Goal: Task Accomplishment & Management: Complete application form

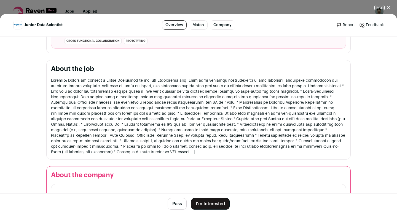
scroll to position [237, 0]
click at [201, 201] on button "I'm Interested" at bounding box center [210, 204] width 39 height 12
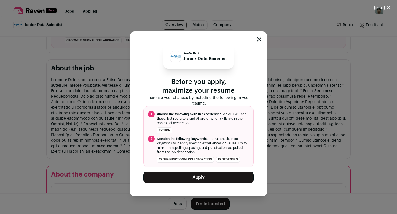
click at [195, 175] on button "Apply" at bounding box center [198, 178] width 110 height 12
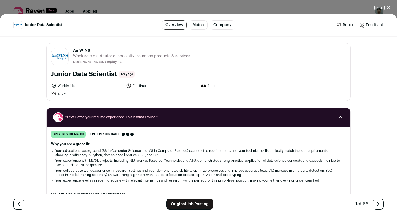
click at [381, 7] on button "(esc) ✕" at bounding box center [382, 8] width 30 height 12
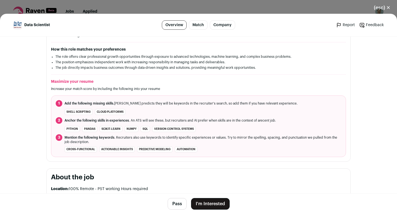
scroll to position [175, 0]
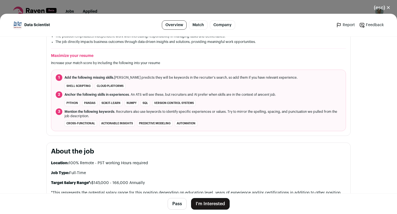
click at [212, 204] on button "I'm Interested" at bounding box center [210, 204] width 39 height 12
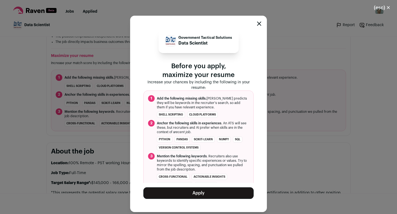
click at [89, 140] on div "Government Tactical Solutions Data Scientist Before you apply, maximize your re…" at bounding box center [198, 114] width 397 height 200
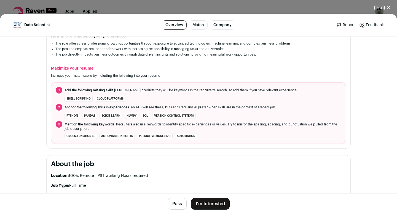
scroll to position [115, 0]
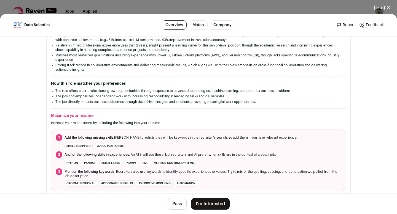
click at [206, 200] on button "I'm Interested" at bounding box center [210, 204] width 39 height 12
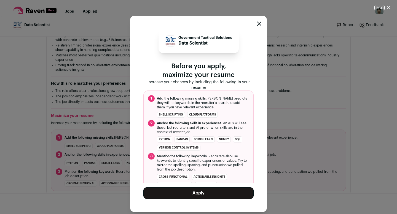
click at [197, 192] on button "Apply" at bounding box center [198, 194] width 110 height 12
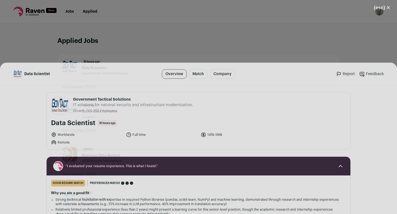
click at [106, 7] on div "(esc) ✕ Data Scientist Overview Match Company Report Feedback Report Feedback G…" at bounding box center [198, 107] width 397 height 214
